Goal: Transaction & Acquisition: Obtain resource

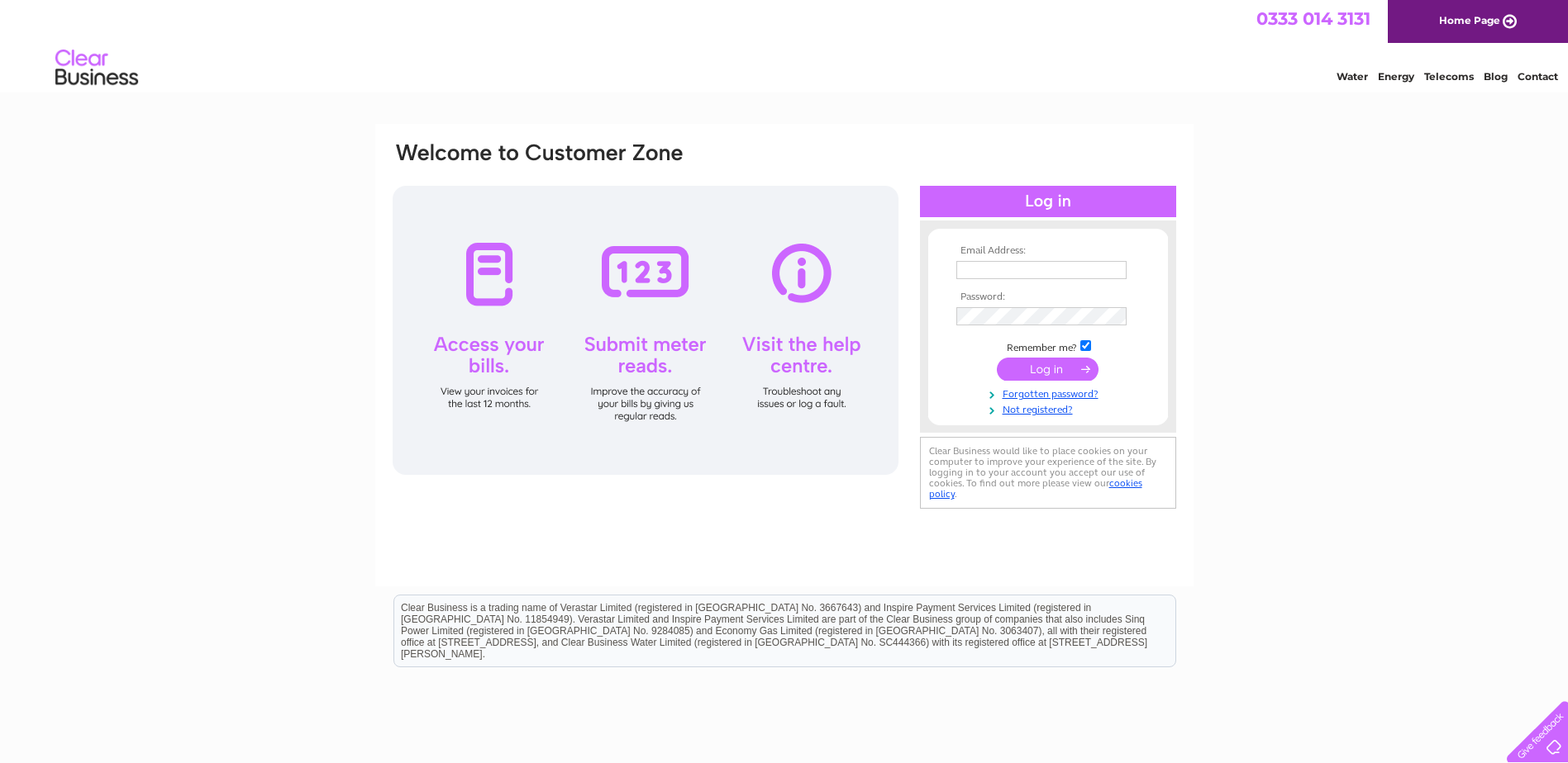
click at [1048, 270] on input "text" at bounding box center [1041, 270] width 170 height 18
type input "admin@lewtrenchard.devon.sch.uk"
click at [1072, 365] on input "submit" at bounding box center [1048, 370] width 102 height 23
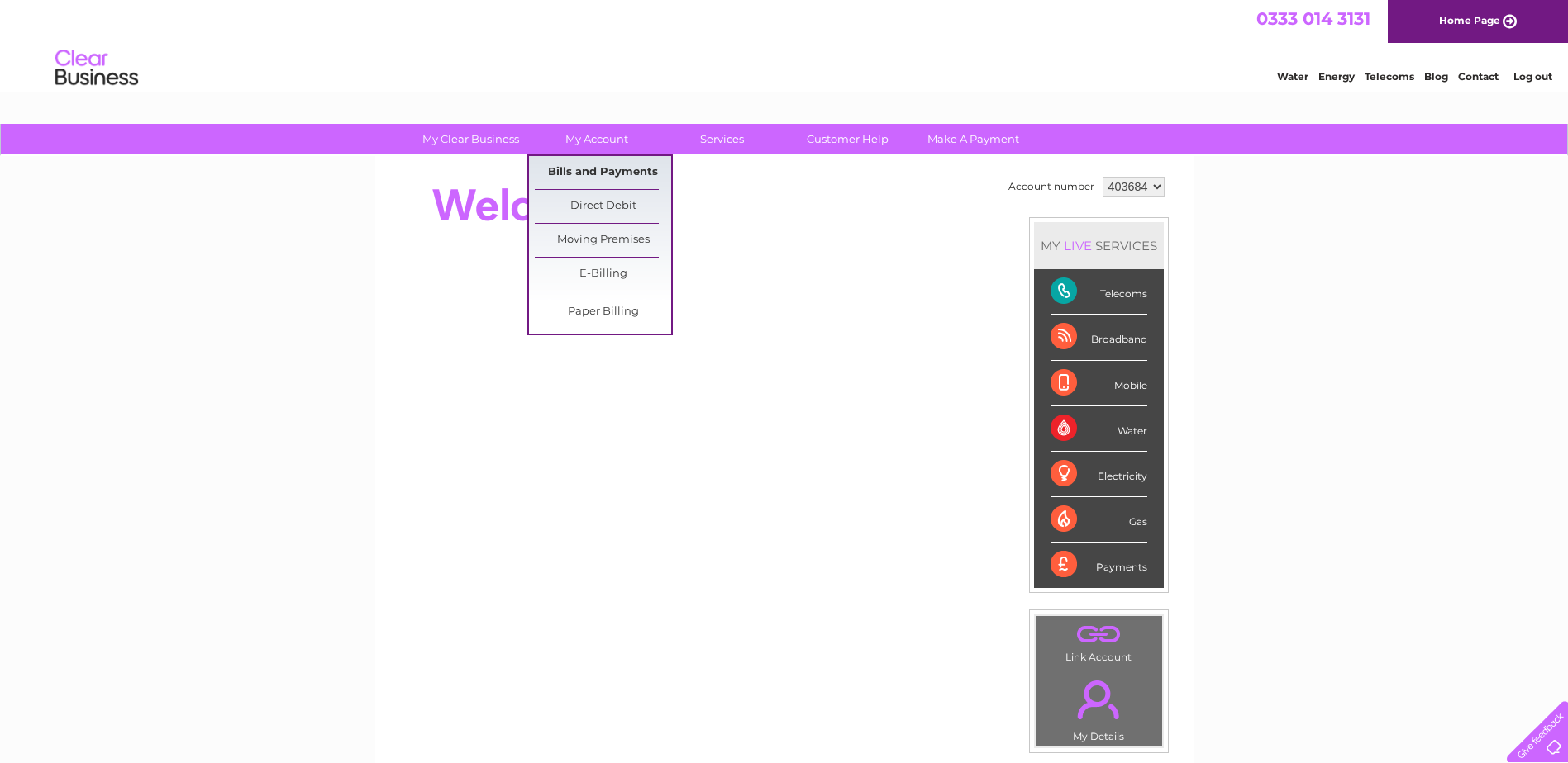
click at [621, 174] on link "Bills and Payments" at bounding box center [602, 172] width 136 height 34
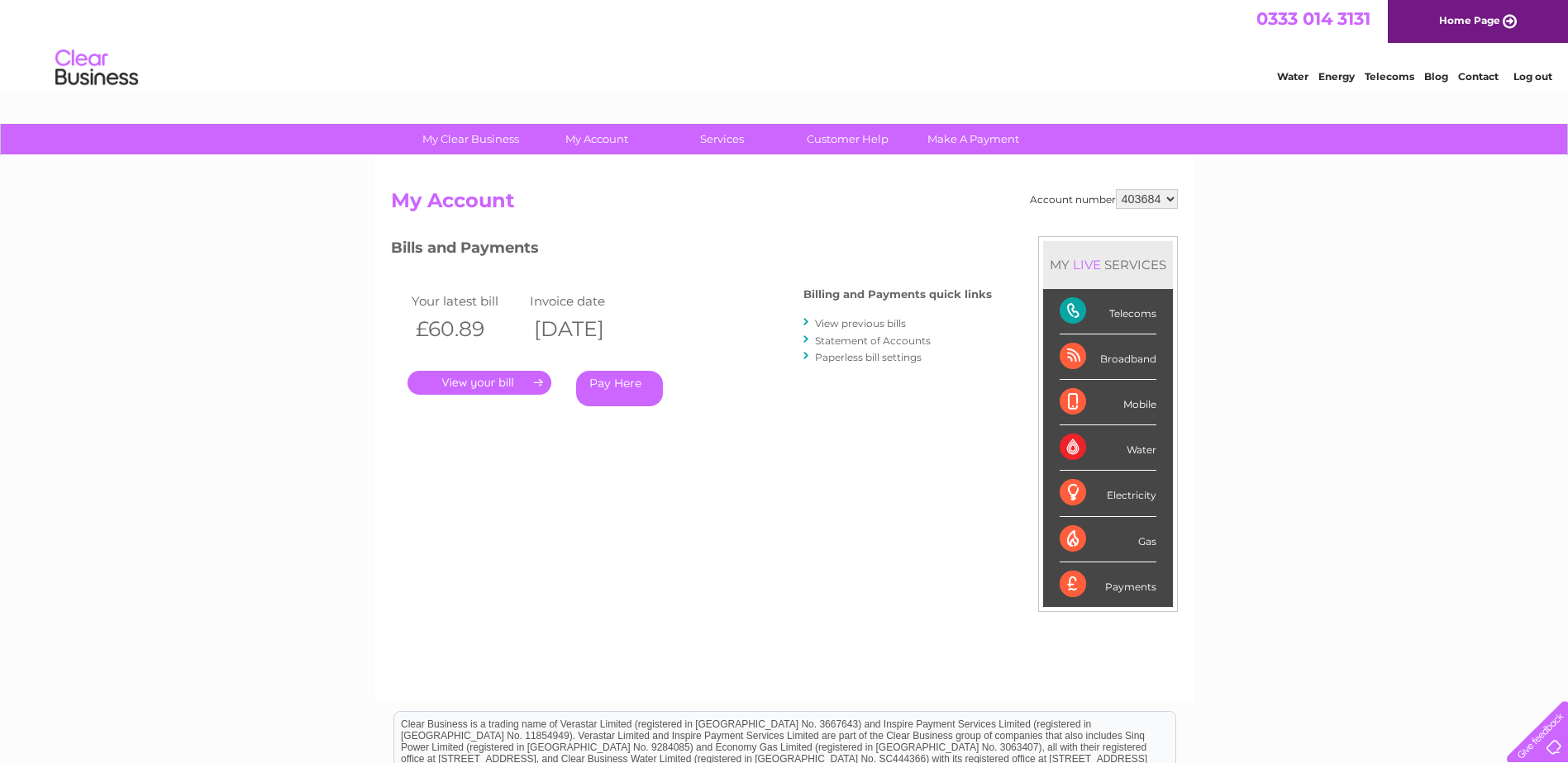
click at [509, 384] on link "." at bounding box center [479, 382] width 144 height 24
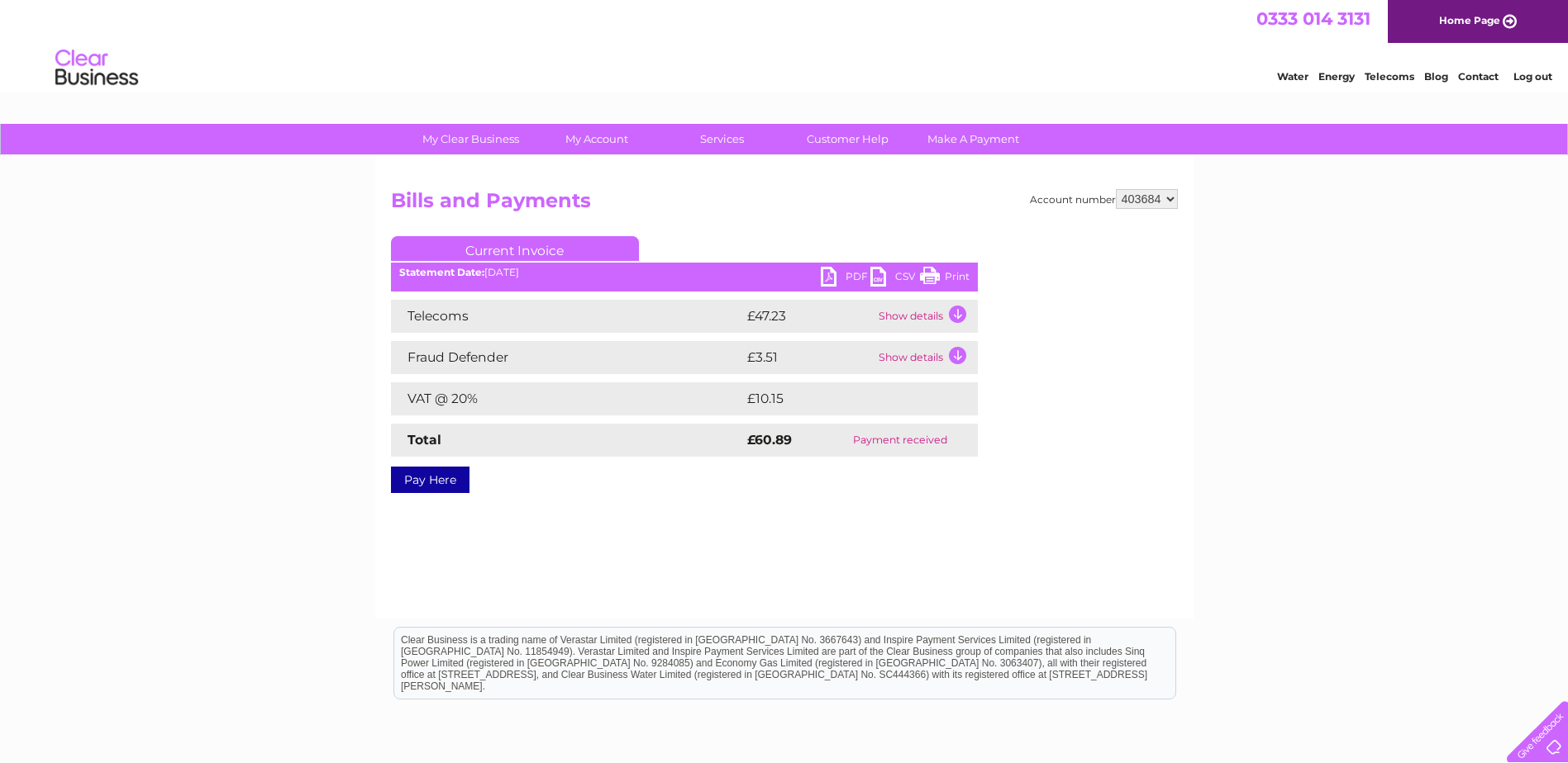
click at [842, 281] on link "PDF" at bounding box center [846, 279] width 50 height 24
